Goal: Find specific page/section: Find specific page/section

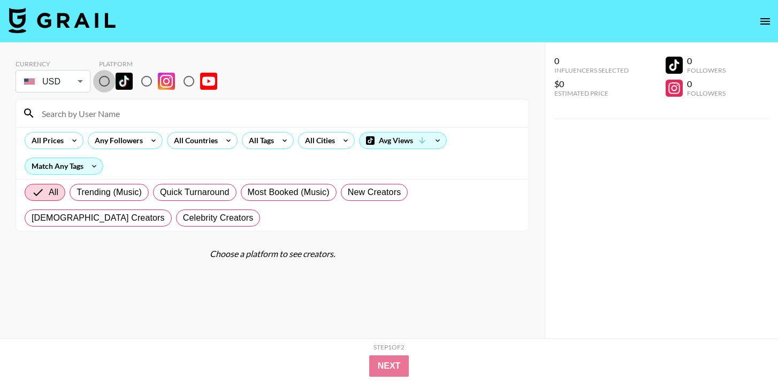
click at [109, 82] on input "radio" at bounding box center [104, 81] width 22 height 22
radio input "true"
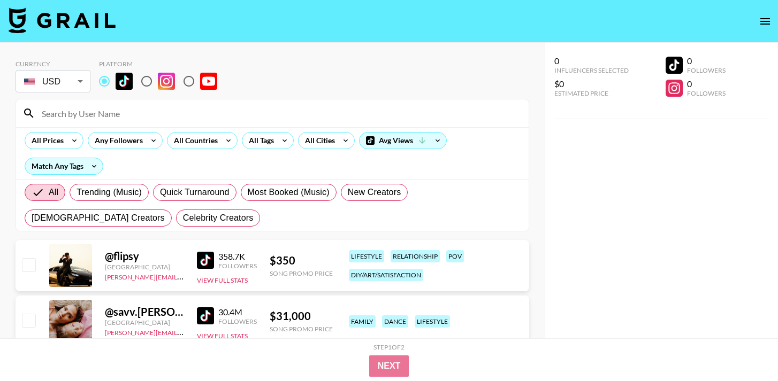
click at [109, 107] on input at bounding box center [278, 113] width 487 height 17
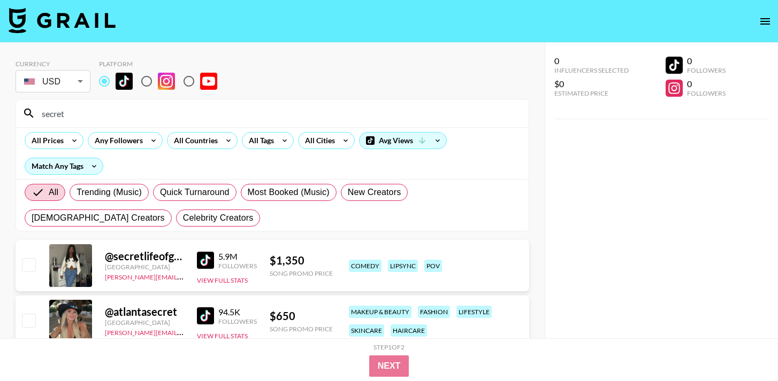
type input "secret"
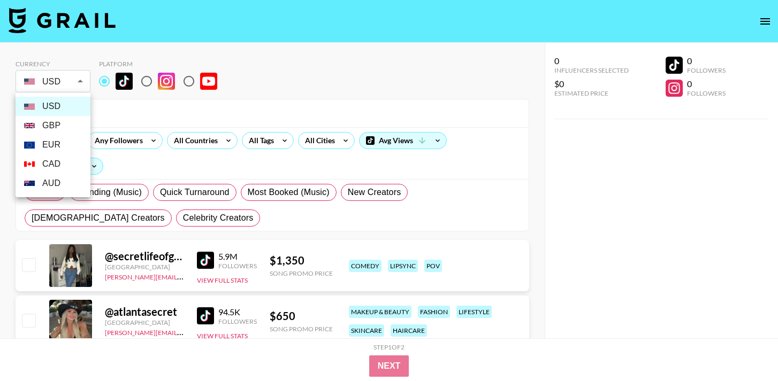
click at [37, 82] on body "Currency USD USD ​ Platform secret All Prices Any Followers All Countries All T…" at bounding box center [389, 212] width 778 height 424
click at [50, 124] on li "GBP" at bounding box center [53, 125] width 75 height 19
type input "GBP"
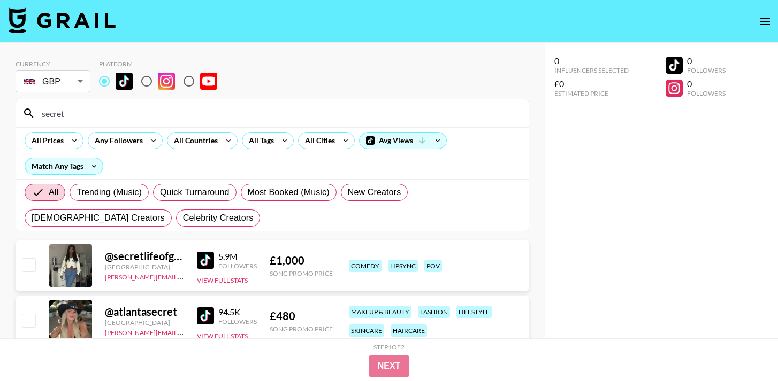
click at [126, 116] on input "secret" at bounding box center [278, 113] width 487 height 17
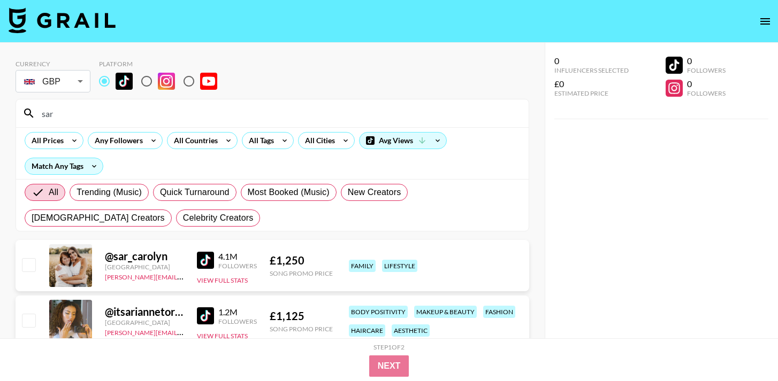
drag, startPoint x: 67, startPoint y: 113, endPoint x: 12, endPoint y: 111, distance: 54.6
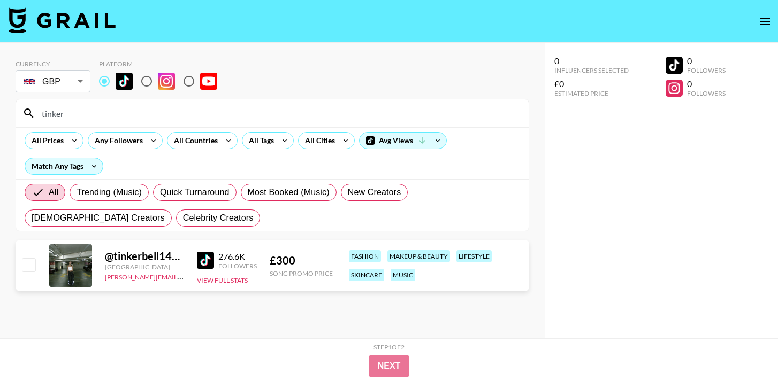
type input "tinker"
